Goal: Task Accomplishment & Management: Manage account settings

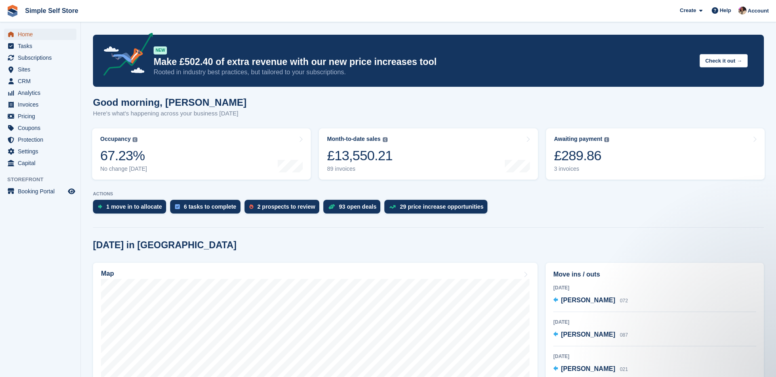
click at [61, 37] on span "Home" at bounding box center [42, 34] width 48 height 11
click at [568, 158] on div "£289.86" at bounding box center [581, 155] width 55 height 17
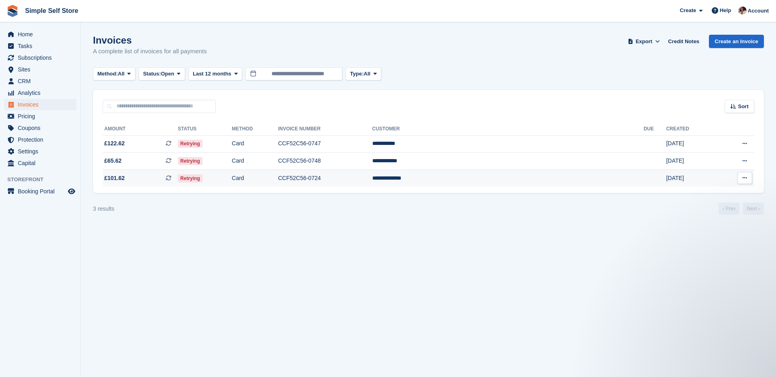
click at [149, 175] on span "£101.62 This is a recurring subscription invoice." at bounding box center [140, 178] width 75 height 8
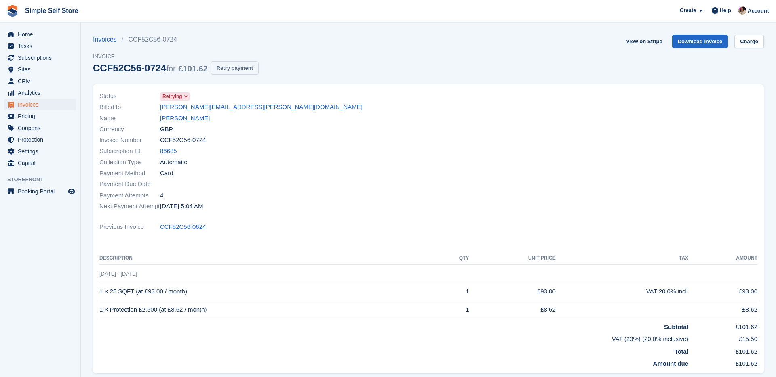
click at [238, 70] on button "Retry payment" at bounding box center [235, 67] width 48 height 13
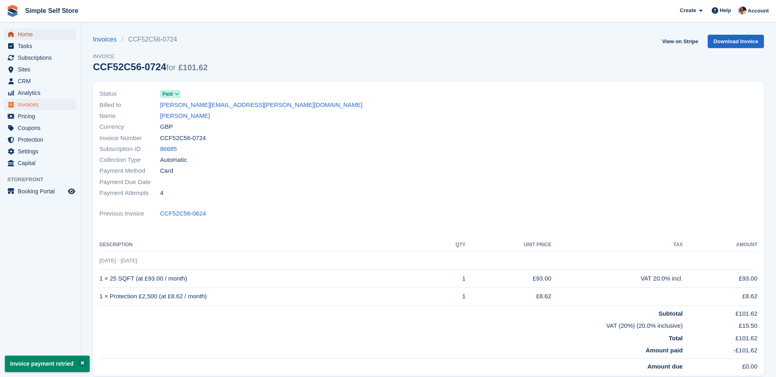
click at [41, 36] on span "Home" at bounding box center [42, 34] width 48 height 11
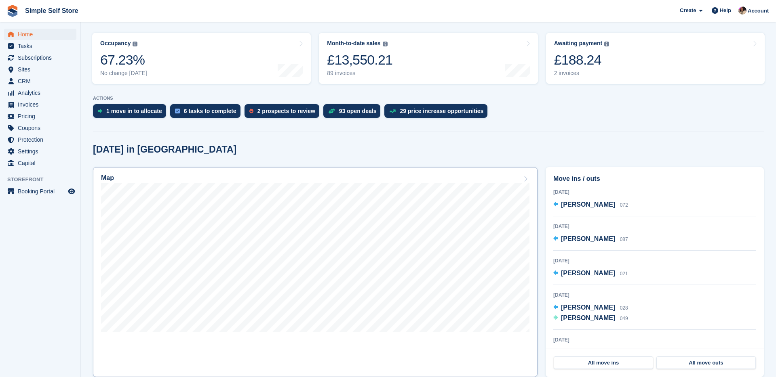
scroll to position [96, 0]
click at [302, 358] on link "Map" at bounding box center [315, 272] width 444 height 210
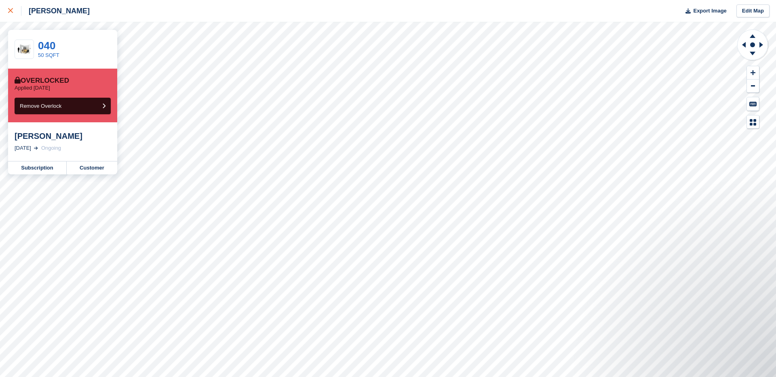
click at [14, 15] on link at bounding box center [10, 11] width 21 height 22
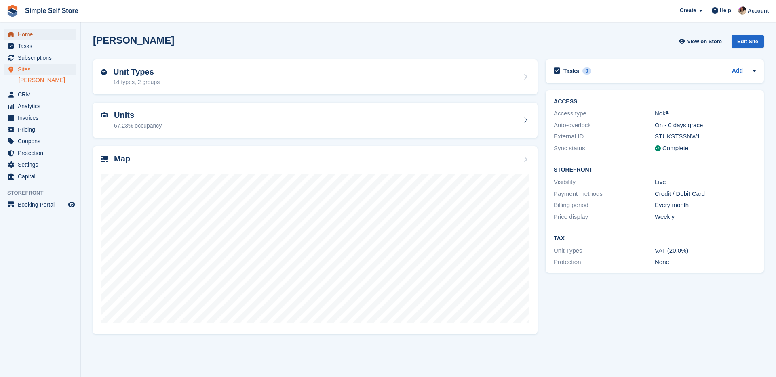
click at [27, 34] on span "Home" at bounding box center [42, 34] width 48 height 11
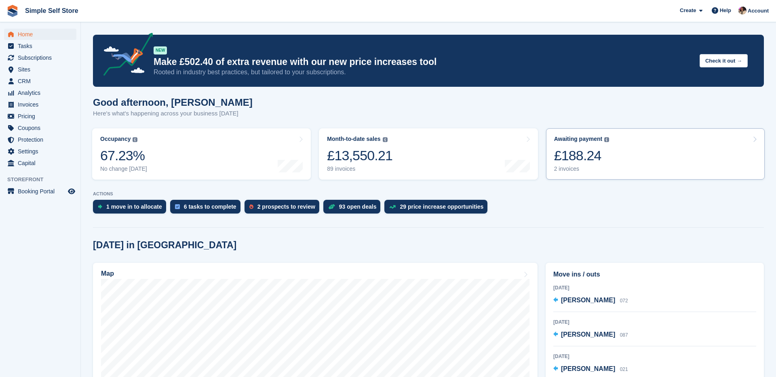
click at [657, 147] on link "Awaiting payment The total outstanding balance on all open invoices. £188.24 2 …" at bounding box center [655, 153] width 219 height 51
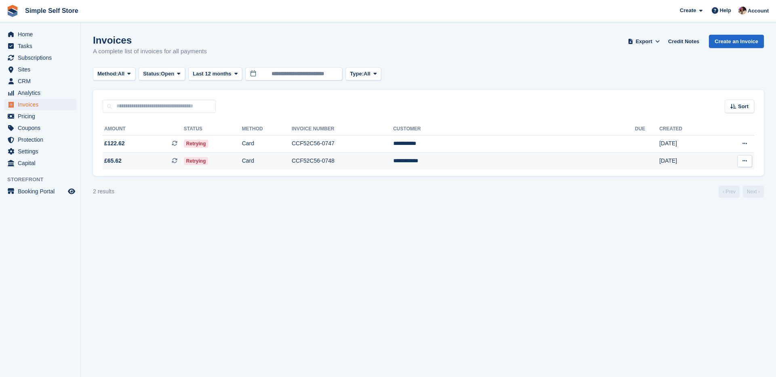
click at [393, 158] on td "CCF52C56-0748" at bounding box center [342, 161] width 101 height 17
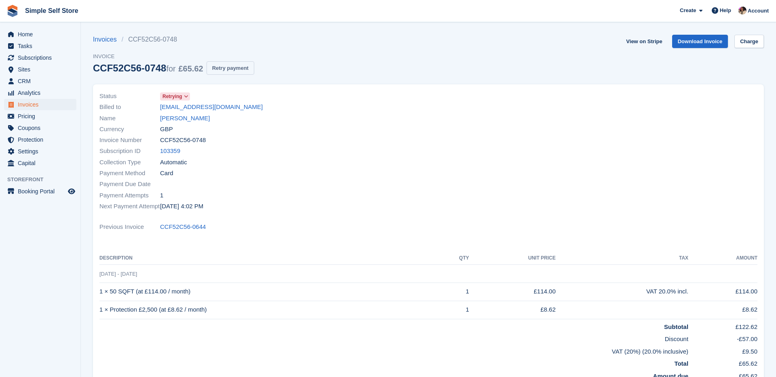
click at [232, 71] on button "Retry payment" at bounding box center [230, 67] width 48 height 13
click at [38, 32] on span "Home" at bounding box center [42, 34] width 48 height 11
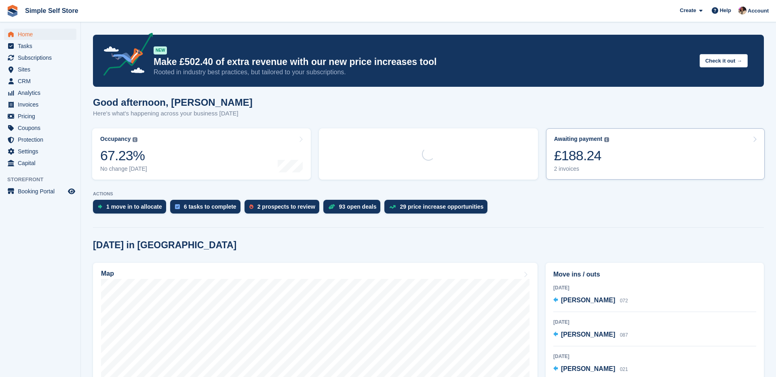
click at [652, 165] on link "Awaiting payment The total outstanding balance on all open invoices. £188.24 2 …" at bounding box center [655, 153] width 219 height 51
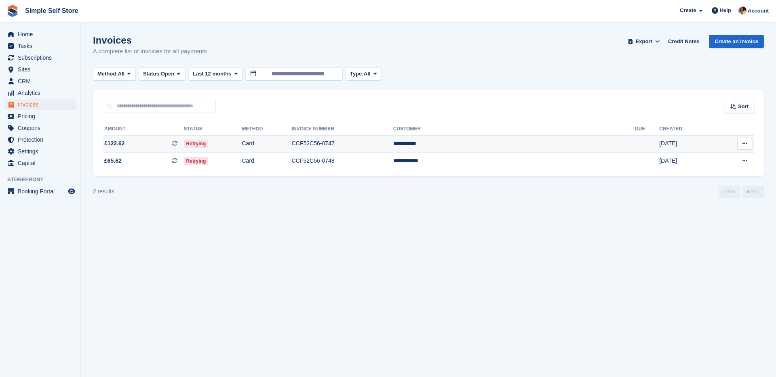
click at [540, 149] on td "**********" at bounding box center [514, 143] width 242 height 17
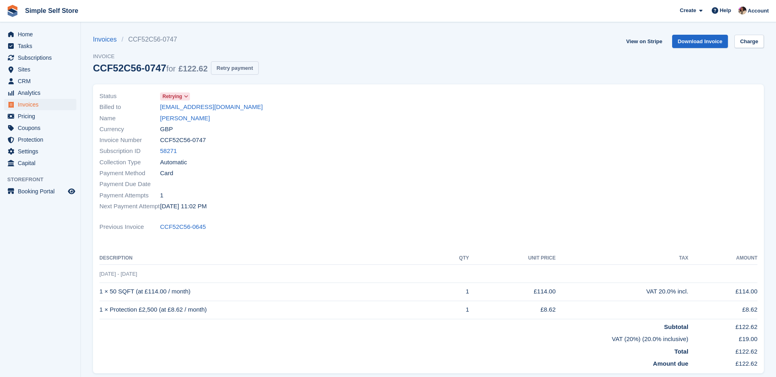
click at [255, 72] on button "Retry payment" at bounding box center [235, 67] width 48 height 13
click at [32, 34] on span "Home" at bounding box center [42, 34] width 48 height 11
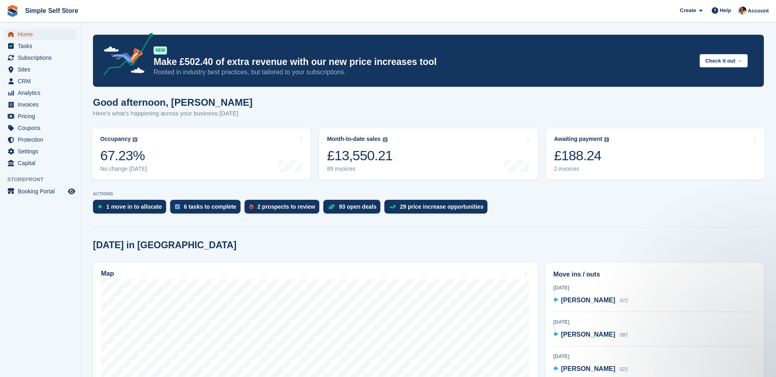
click at [32, 34] on span "Home" at bounding box center [42, 34] width 48 height 11
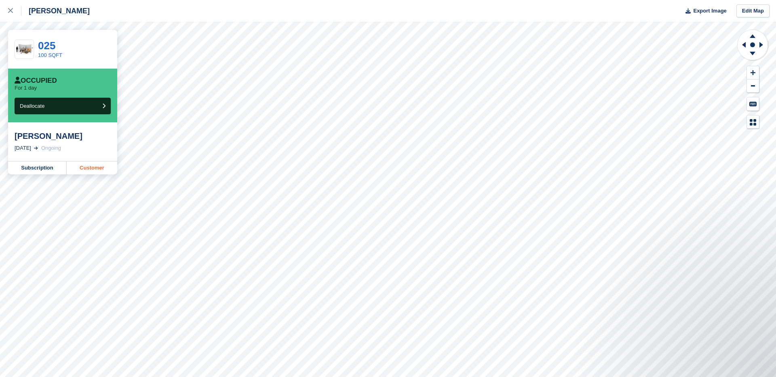
click at [78, 168] on link "Customer" at bounding box center [92, 168] width 50 height 13
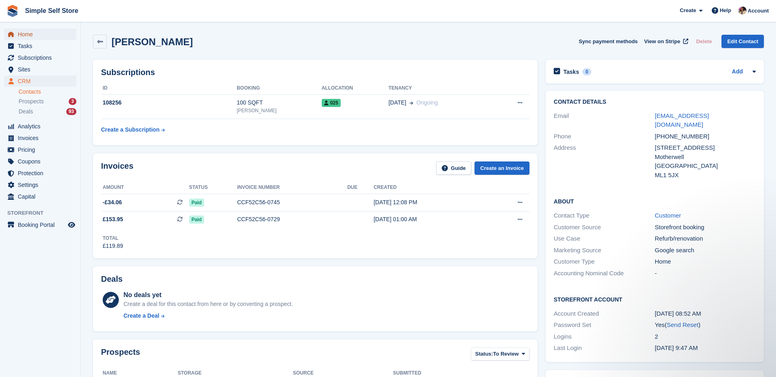
click at [54, 38] on span "Home" at bounding box center [42, 34] width 48 height 11
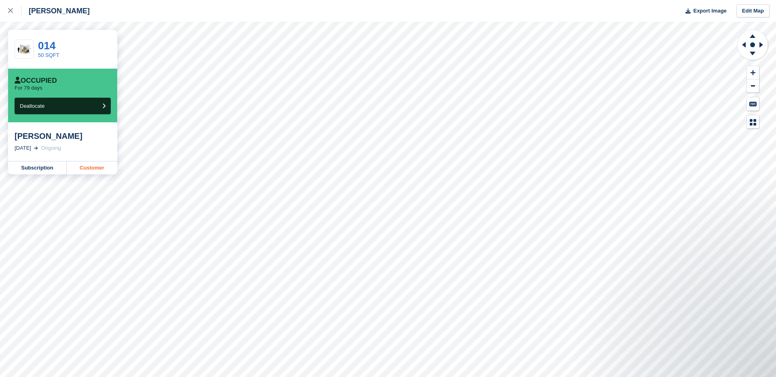
click at [86, 170] on link "Customer" at bounding box center [92, 168] width 50 height 13
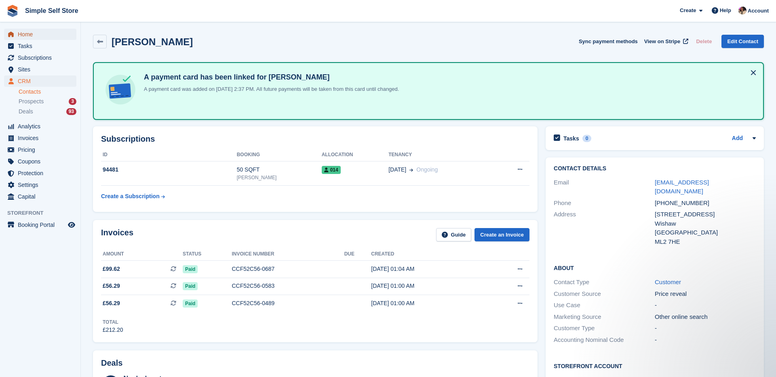
click at [42, 38] on span "Home" at bounding box center [42, 34] width 48 height 11
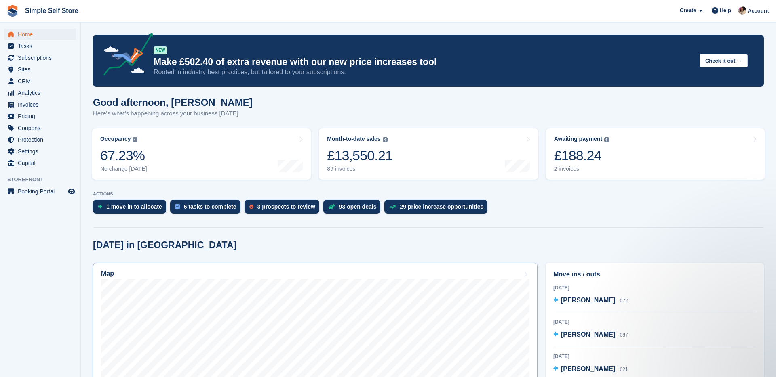
click at [280, 263] on link "Map" at bounding box center [315, 368] width 444 height 210
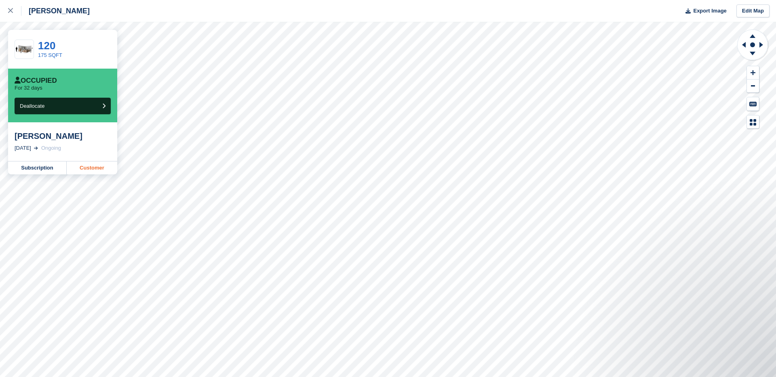
click at [84, 167] on link "Customer" at bounding box center [92, 168] width 50 height 13
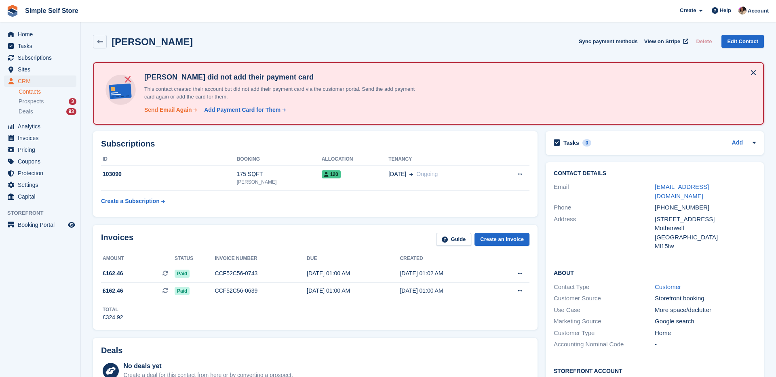
click at [168, 113] on div "Send Email Again" at bounding box center [168, 110] width 48 height 8
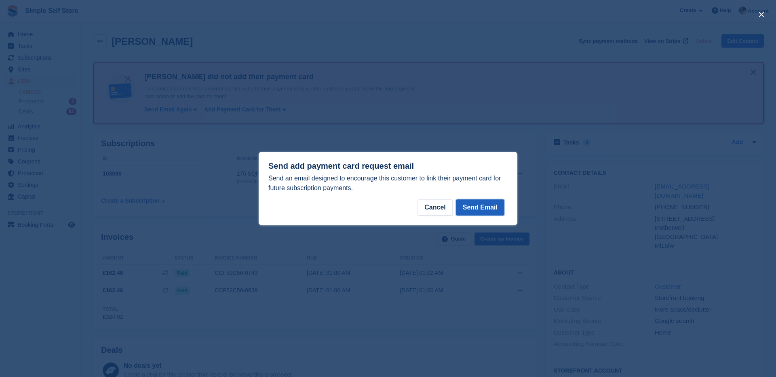
click at [476, 208] on button "Send Email" at bounding box center [480, 208] width 48 height 16
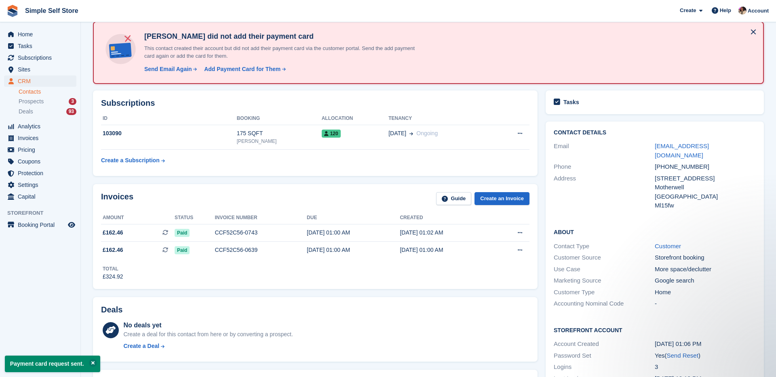
scroll to position [0, 0]
drag, startPoint x: 709, startPoint y: 159, endPoint x: 655, endPoint y: 159, distance: 54.5
click at [655, 162] on div "+447484300849" at bounding box center [704, 166] width 101 height 9
copy div "+447484300849"
click at [35, 36] on span "Home" at bounding box center [42, 34] width 48 height 11
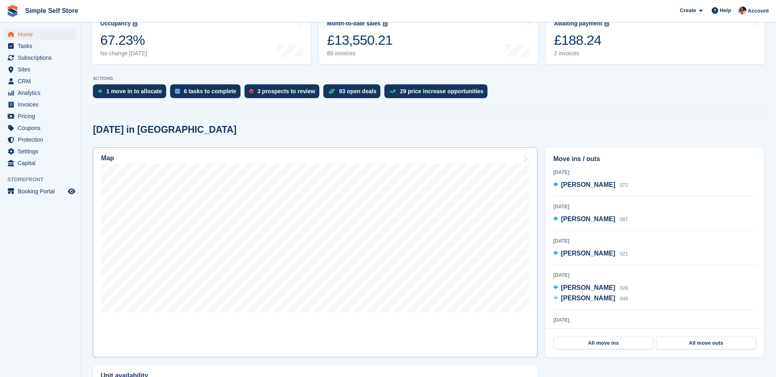
scroll to position [124, 0]
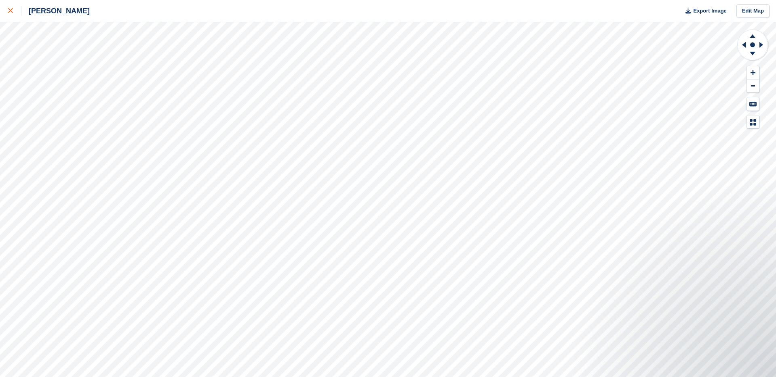
click at [11, 11] on icon at bounding box center [10, 10] width 5 height 5
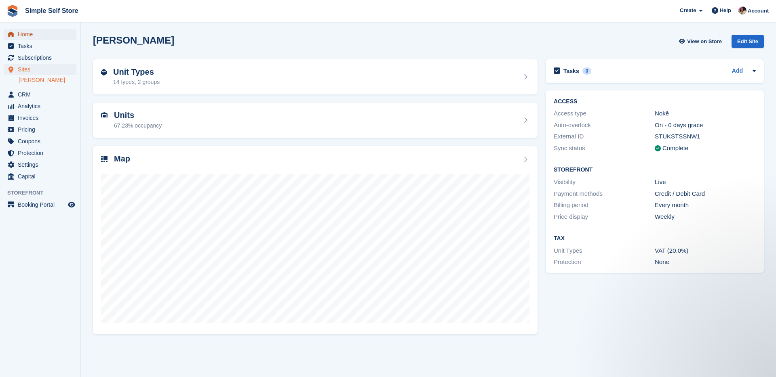
click at [40, 33] on span "Home" at bounding box center [42, 34] width 48 height 11
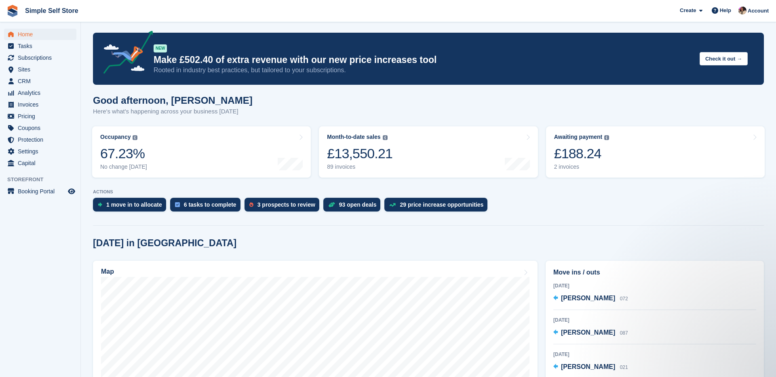
scroll to position [10, 0]
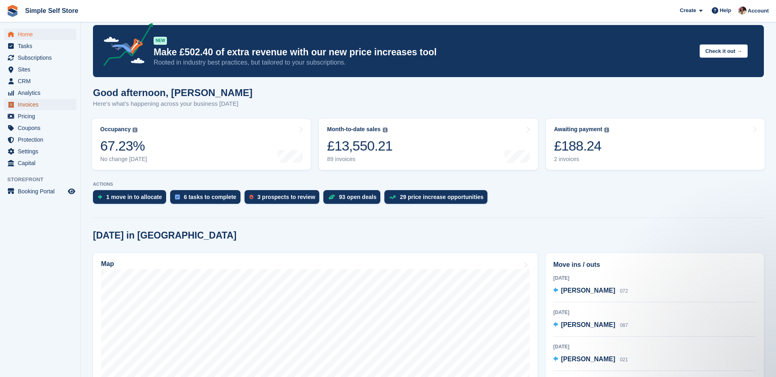
click at [23, 105] on span "Invoices" at bounding box center [42, 104] width 48 height 11
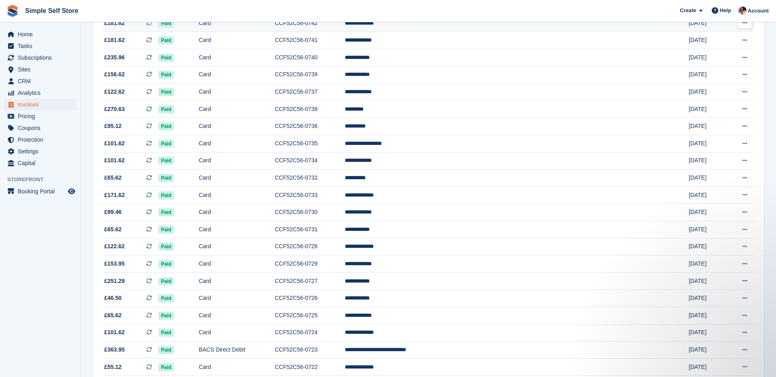
scroll to position [244, 0]
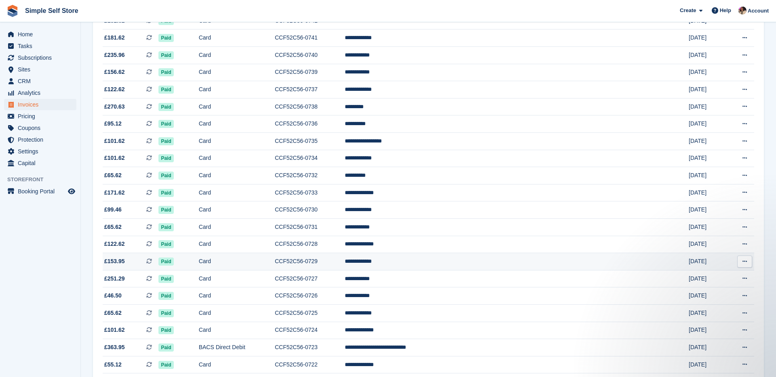
click at [456, 271] on td "**********" at bounding box center [502, 261] width 315 height 17
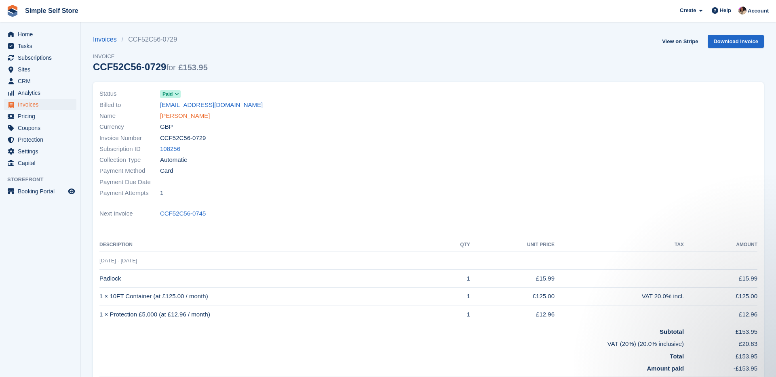
click at [175, 117] on link "[PERSON_NAME]" at bounding box center [185, 115] width 50 height 9
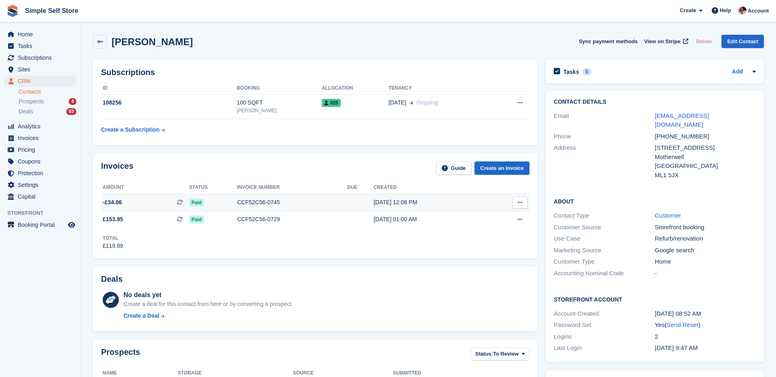
click at [290, 206] on td "CCF52C56-0745" at bounding box center [292, 202] width 110 height 17
click at [325, 223] on div "CCF52C56-0729" at bounding box center [292, 219] width 110 height 8
click at [271, 208] on td "CCF52C56-0745" at bounding box center [292, 202] width 110 height 17
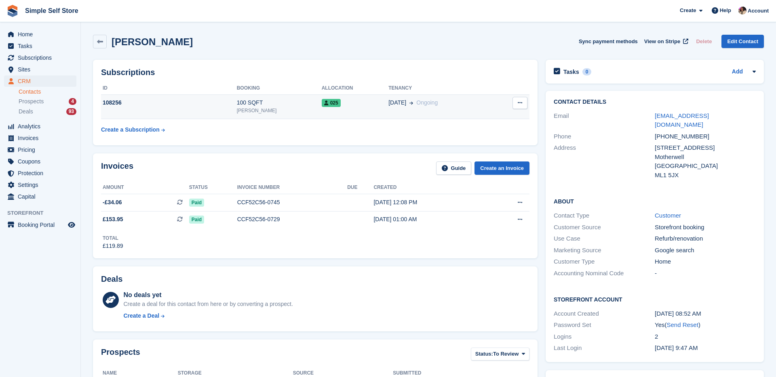
click at [233, 111] on td "108256" at bounding box center [169, 107] width 136 height 25
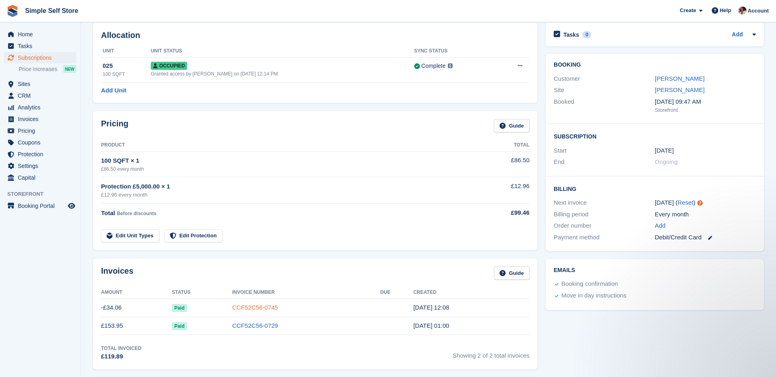
click at [262, 311] on link "CCF52C56-0745" at bounding box center [255, 307] width 46 height 7
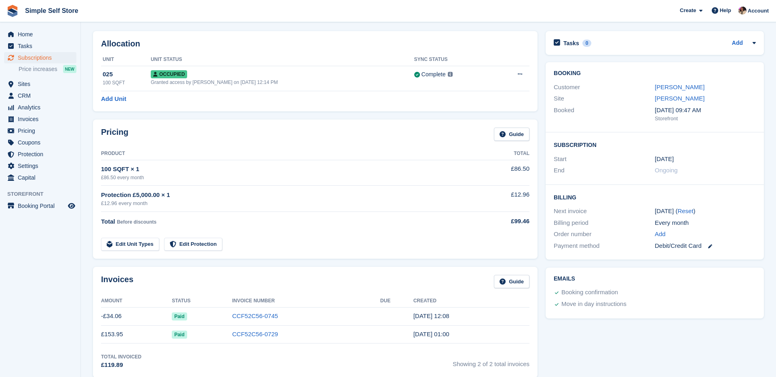
scroll to position [37, 0]
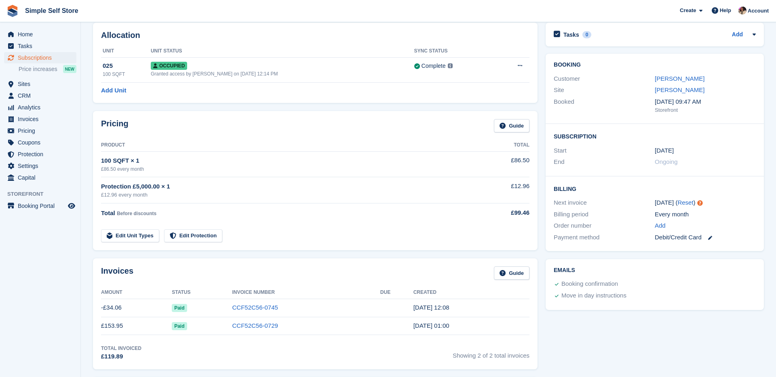
click at [294, 325] on td "CCF52C56-0729" at bounding box center [306, 326] width 148 height 18
click at [277, 328] on link "CCF52C56-0729" at bounding box center [255, 325] width 46 height 7
